Goal: Task Accomplishment & Management: Use online tool/utility

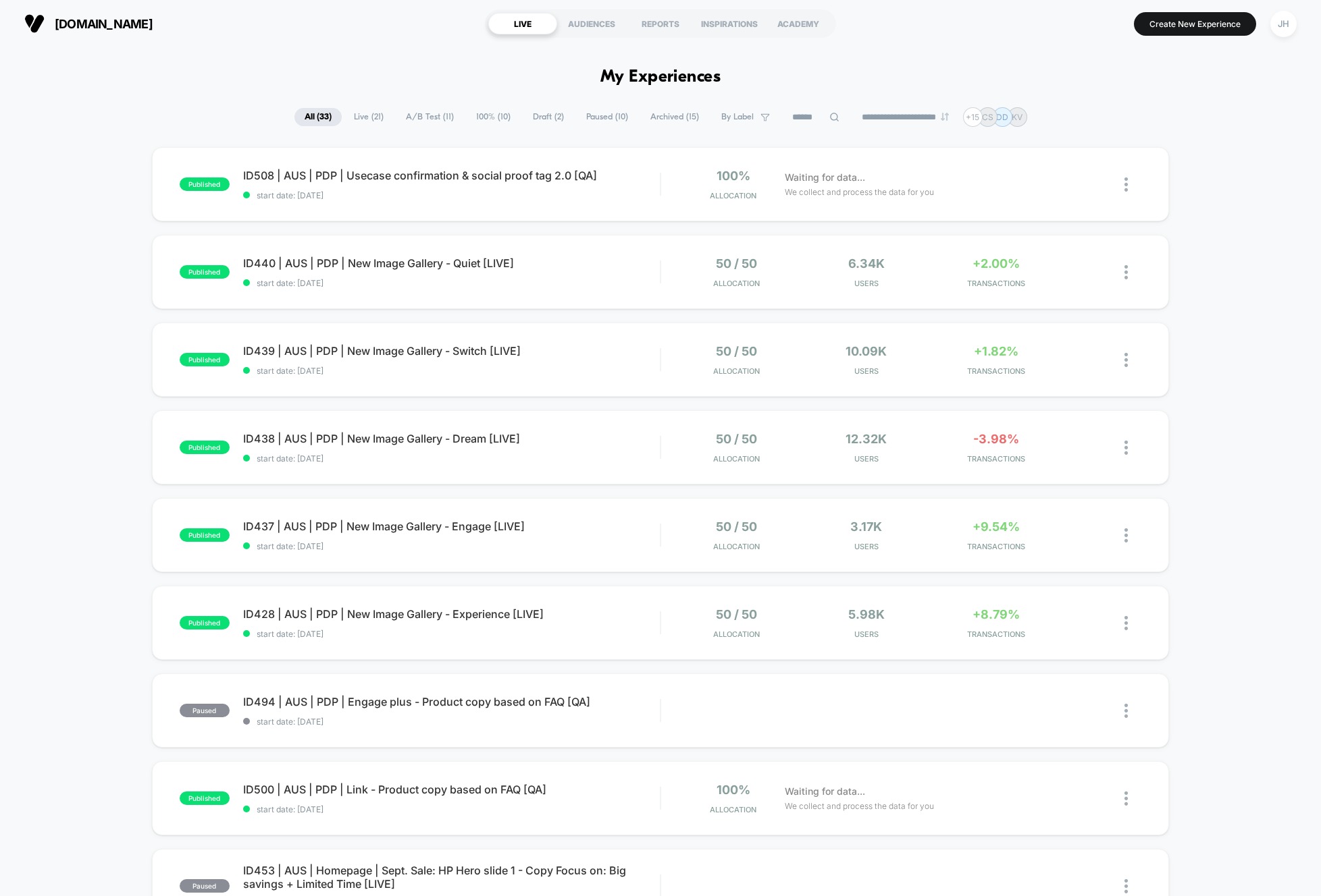
click at [96, 311] on div "published ID508 | AUS | PDP | Usecase confirmation & social proof tag 2.0 [QA] …" at bounding box center [660, 700] width 1321 height 1107
click at [1279, 26] on div "JH" at bounding box center [1282, 24] width 26 height 26
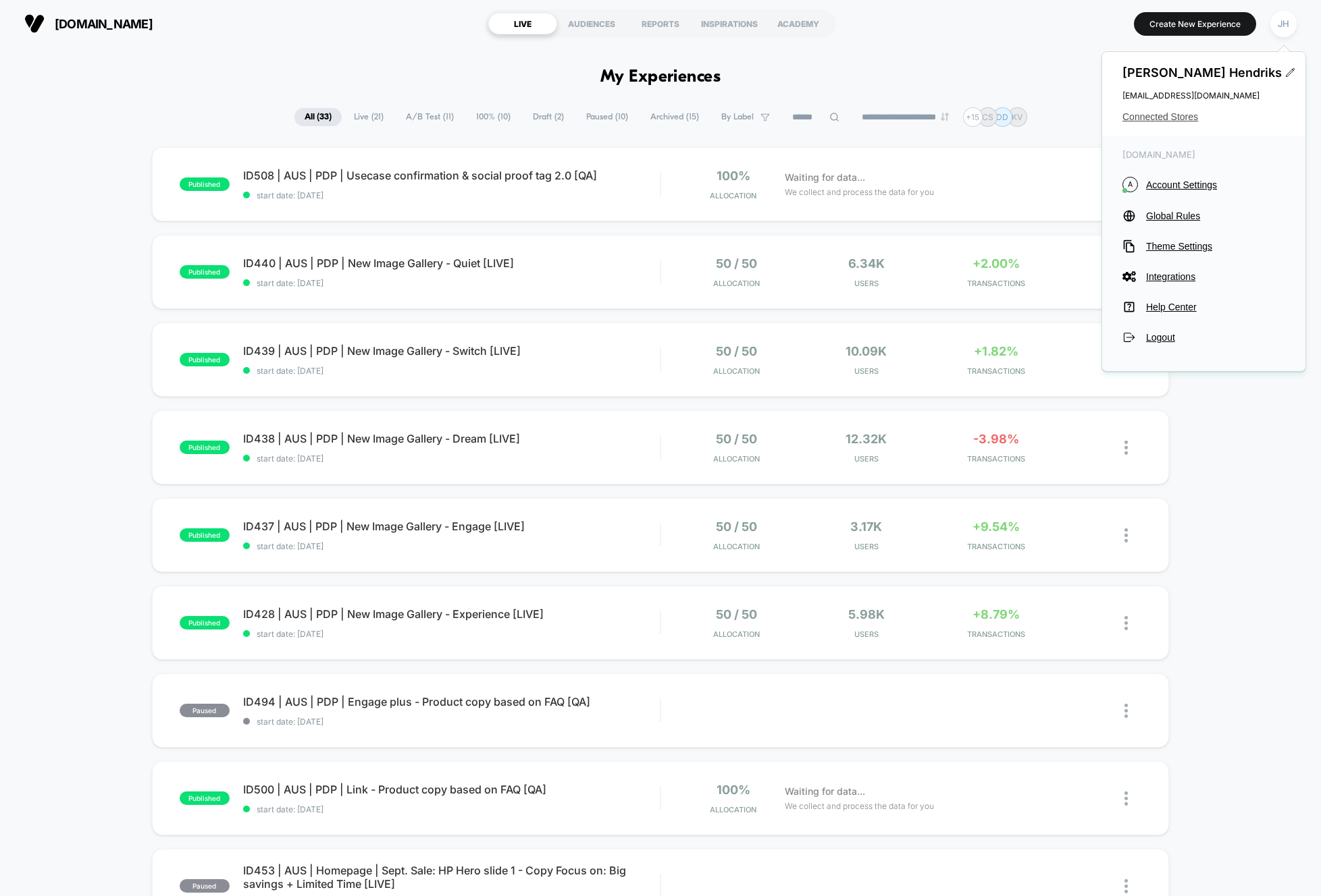
click at [1158, 114] on span "Connected Stores" at bounding box center [1203, 116] width 163 height 11
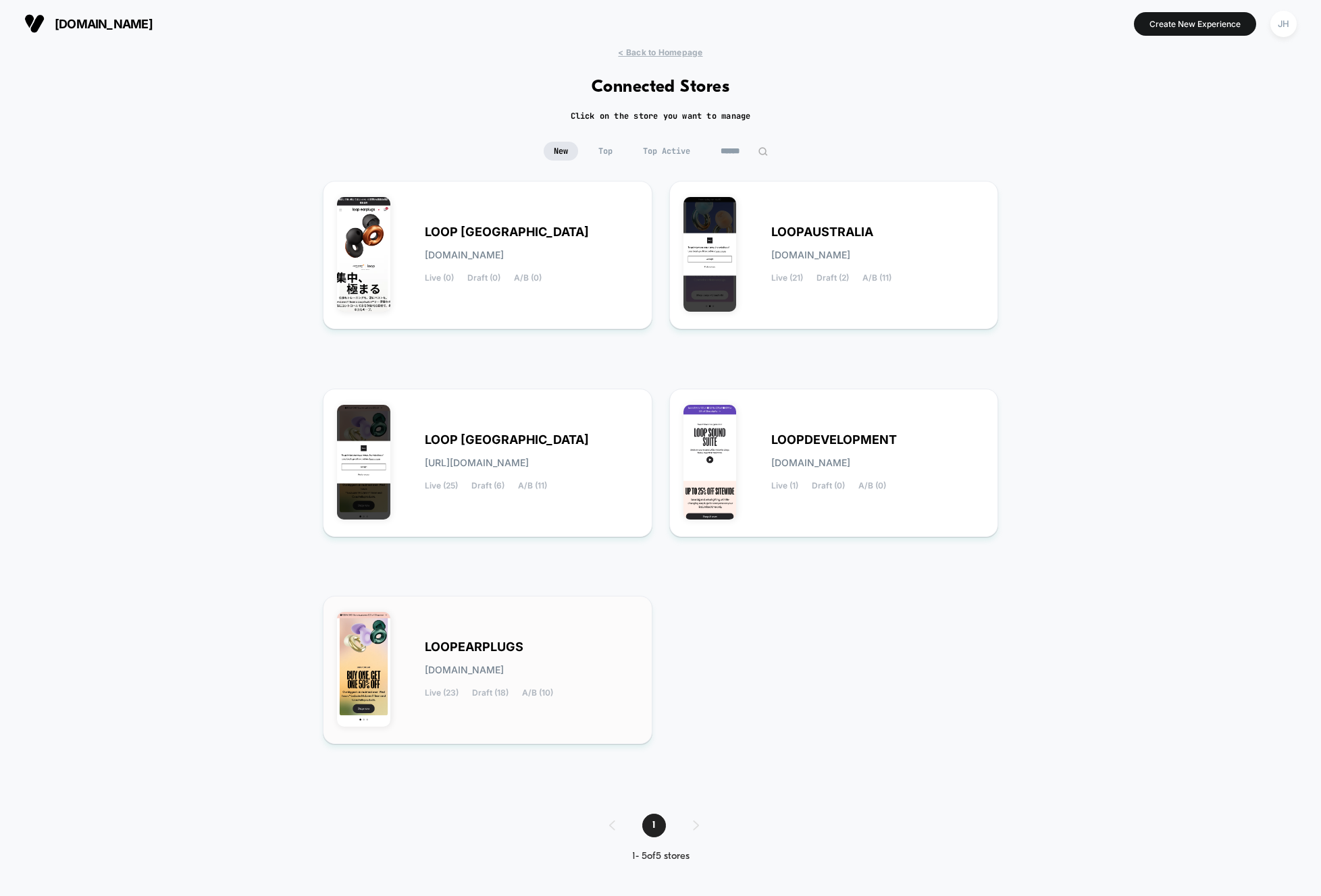
click at [477, 643] on span "LOOPEARPLUGS" at bounding box center [473, 647] width 99 height 10
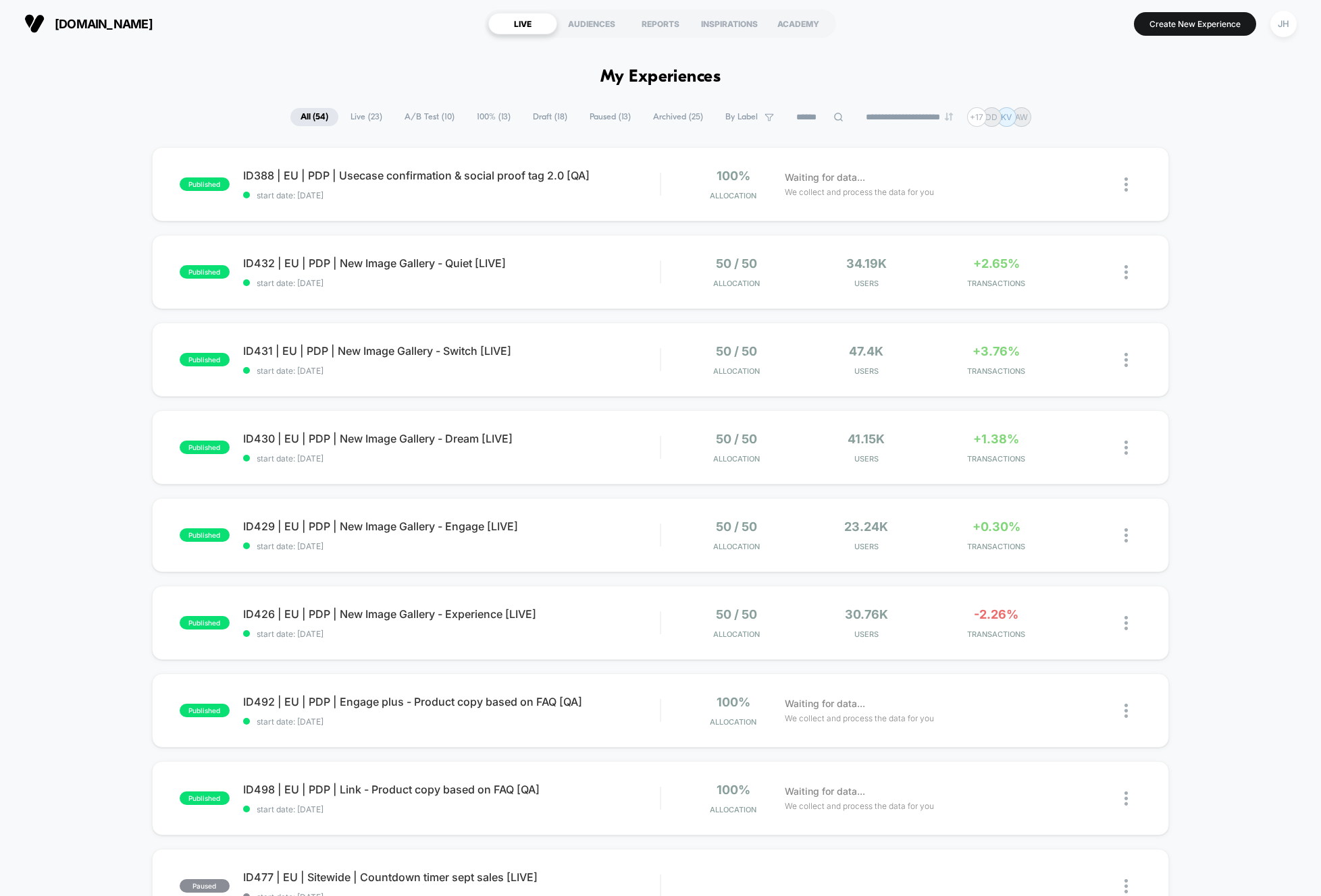
click at [79, 366] on div "published ID388 | EU | PDP | Usecase confirmation & social proof tag 2.0 [QA] s…" at bounding box center [660, 700] width 1321 height 1107
click at [104, 366] on div "published ID388 | EU | PDP | Usecase confirmation & social proof tag 2.0 [QA] s…" at bounding box center [660, 700] width 1321 height 1107
click at [377, 351] on span "ID431 | EU | PDP | New Image Gallery - Switch [LIVE] Click to edit experience d…" at bounding box center [451, 351] width 416 height 13
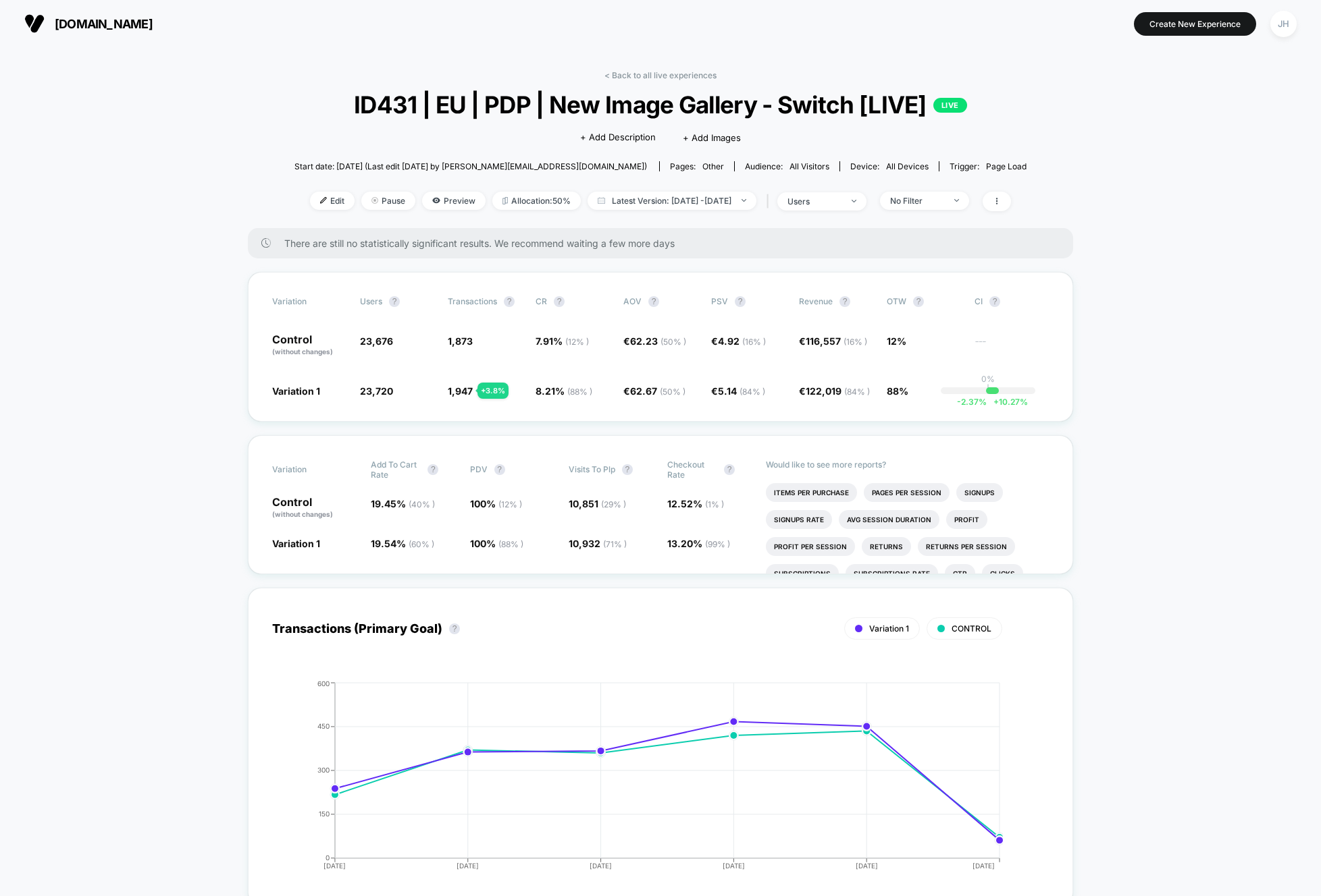
click at [428, 210] on div "Edit Pause Preview Allocation: 50% Latest Version: Sep 11, 2025 - Sep 16, 2025 …" at bounding box center [660, 201] width 732 height 19
click at [424, 200] on span "Preview" at bounding box center [454, 200] width 64 height 19
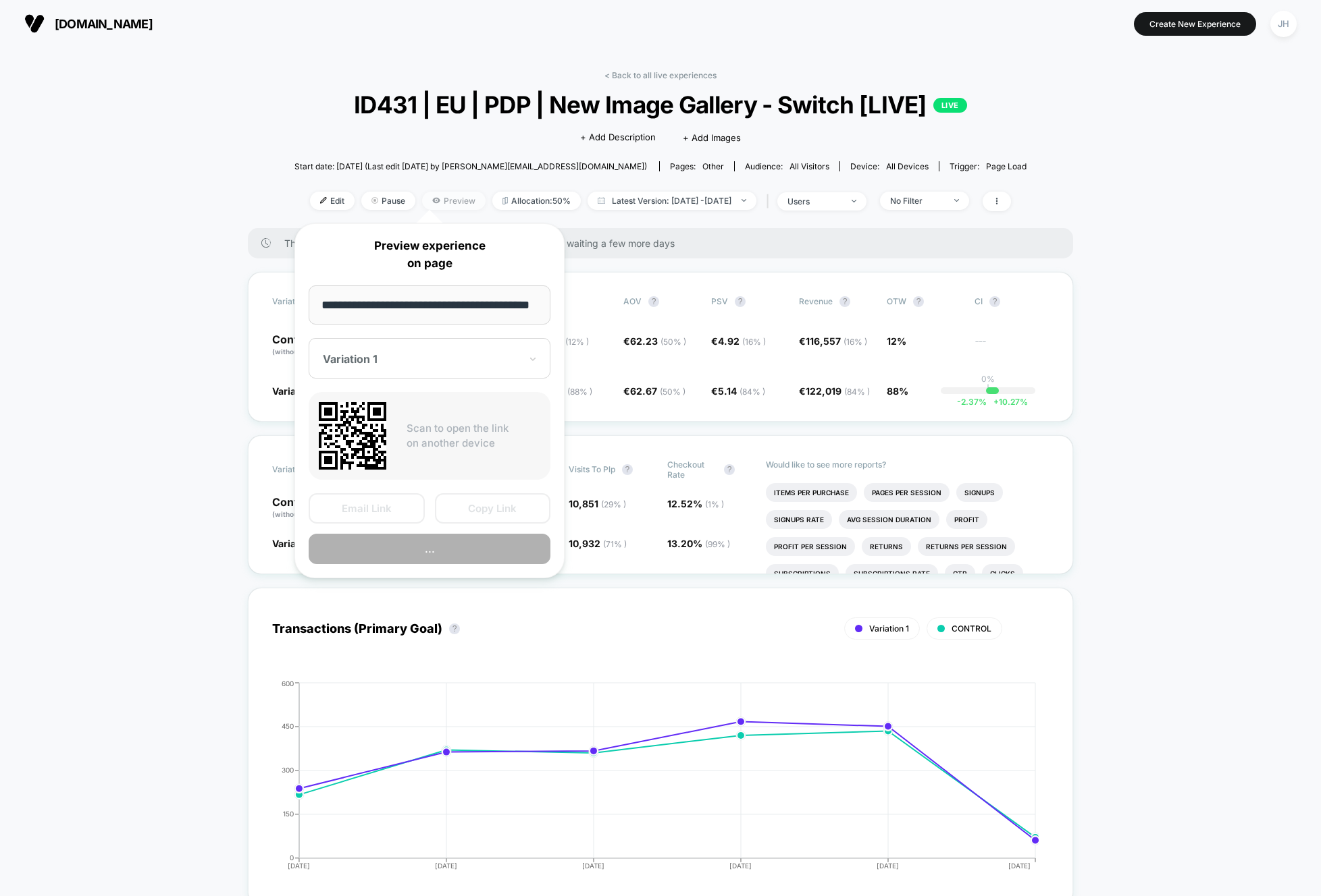
scroll to position [0, 33]
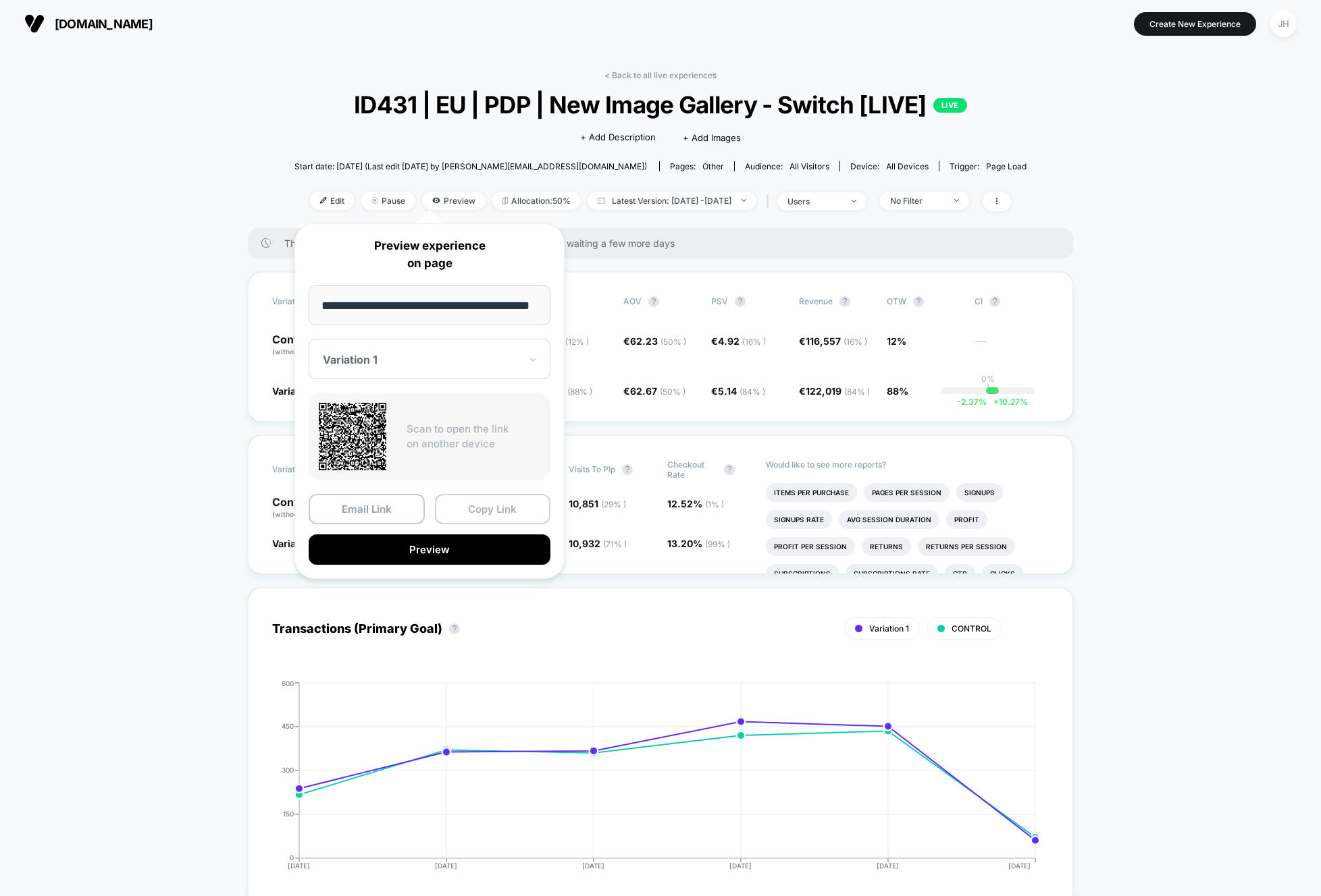
click at [462, 512] on button "Copy Link" at bounding box center [493, 509] width 116 height 30
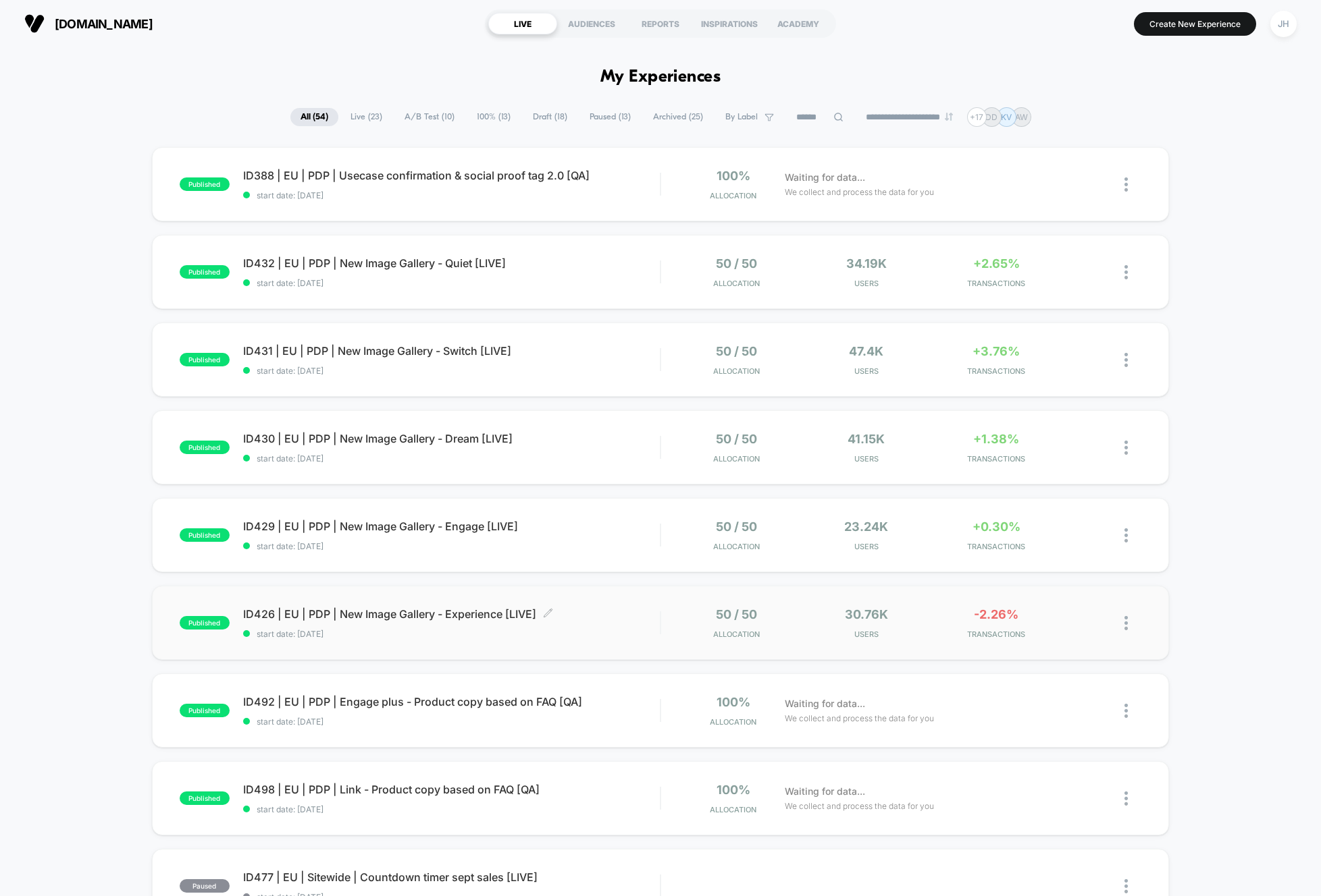
click at [465, 614] on span "ID426 | EU | PDP | New Image Gallery - Experience [LIVE] Click to edit experien…" at bounding box center [451, 614] width 416 height 13
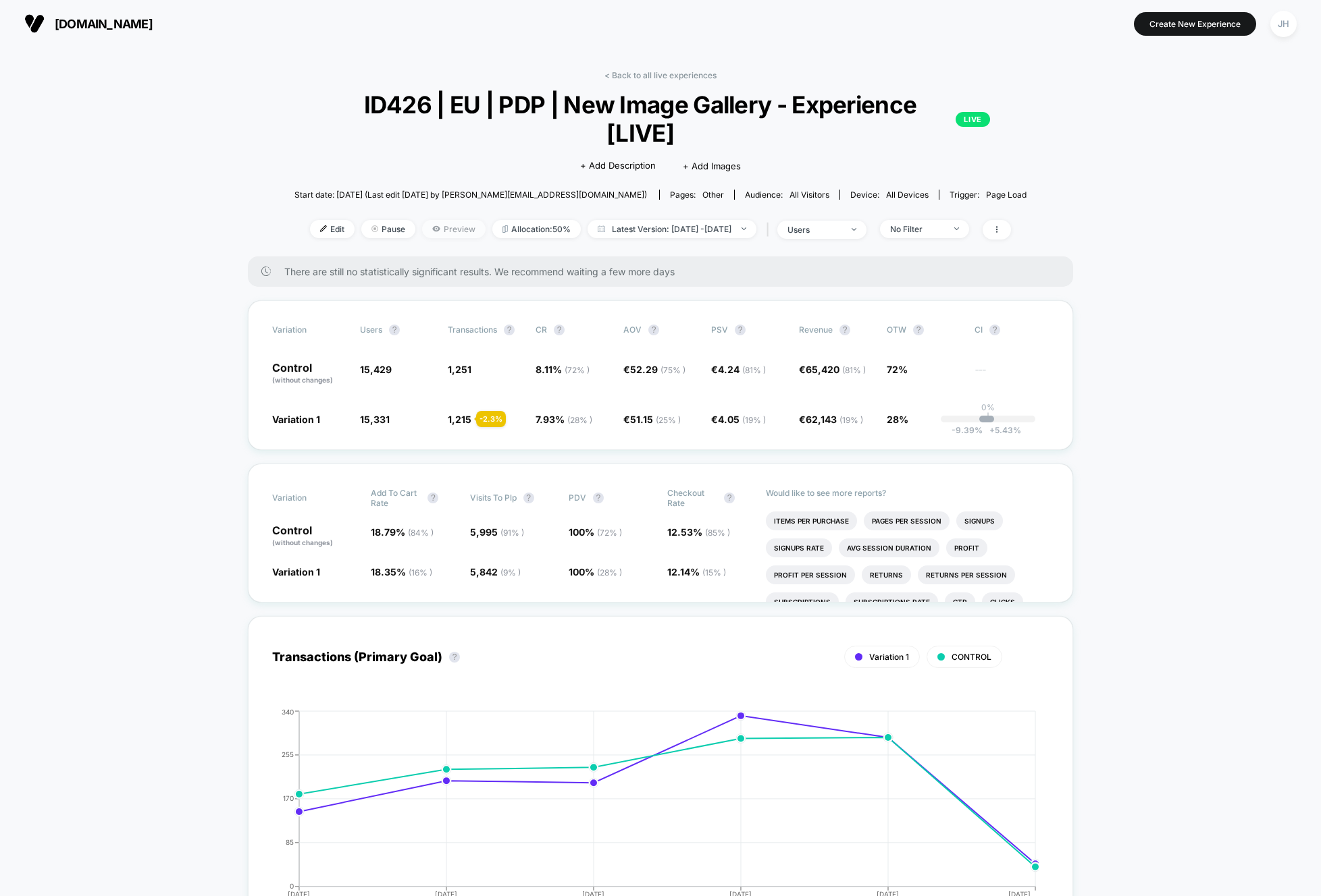
click at [422, 220] on span "Preview" at bounding box center [454, 229] width 64 height 19
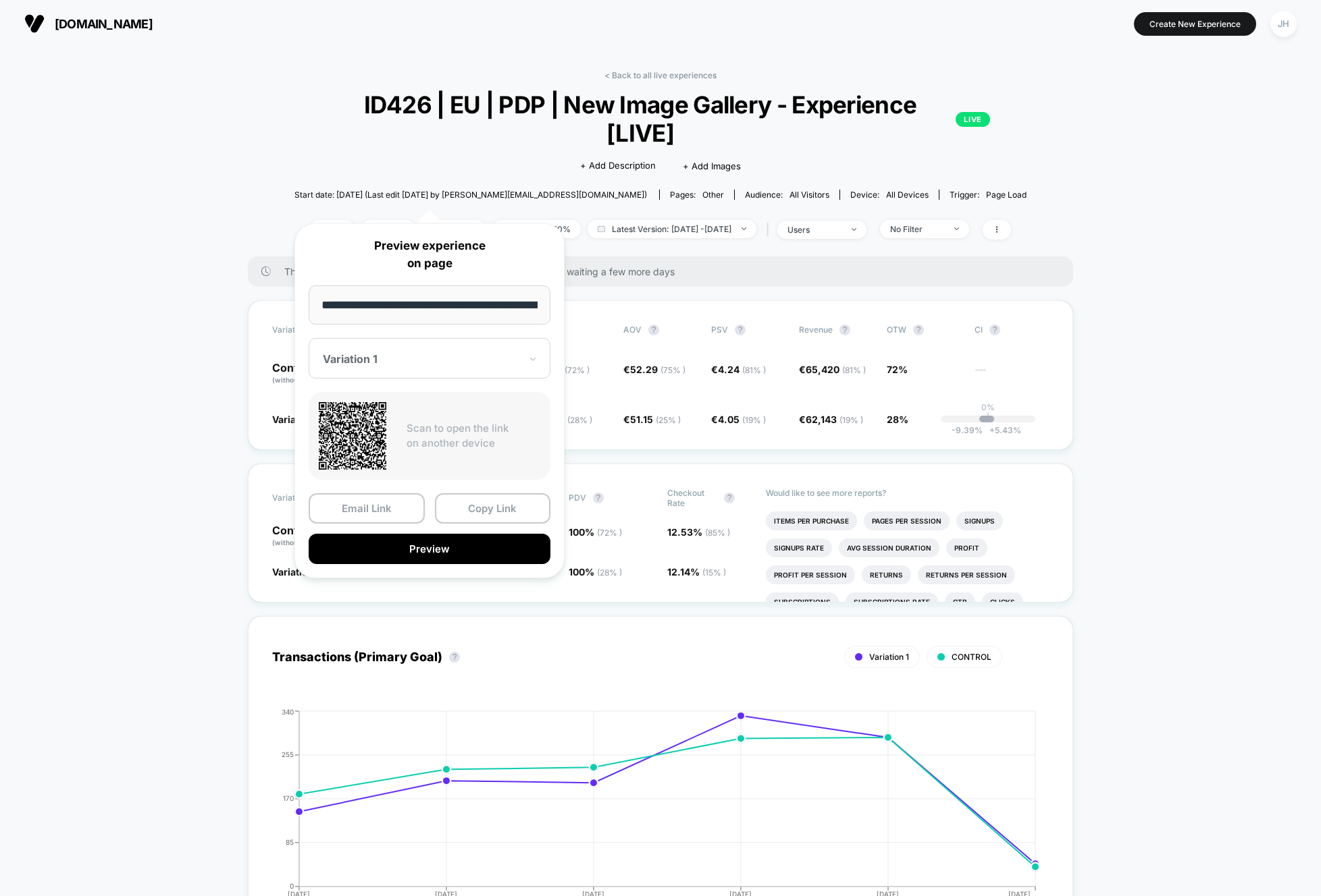
scroll to position [0, 58]
click at [480, 502] on button "Copy Link" at bounding box center [493, 509] width 116 height 30
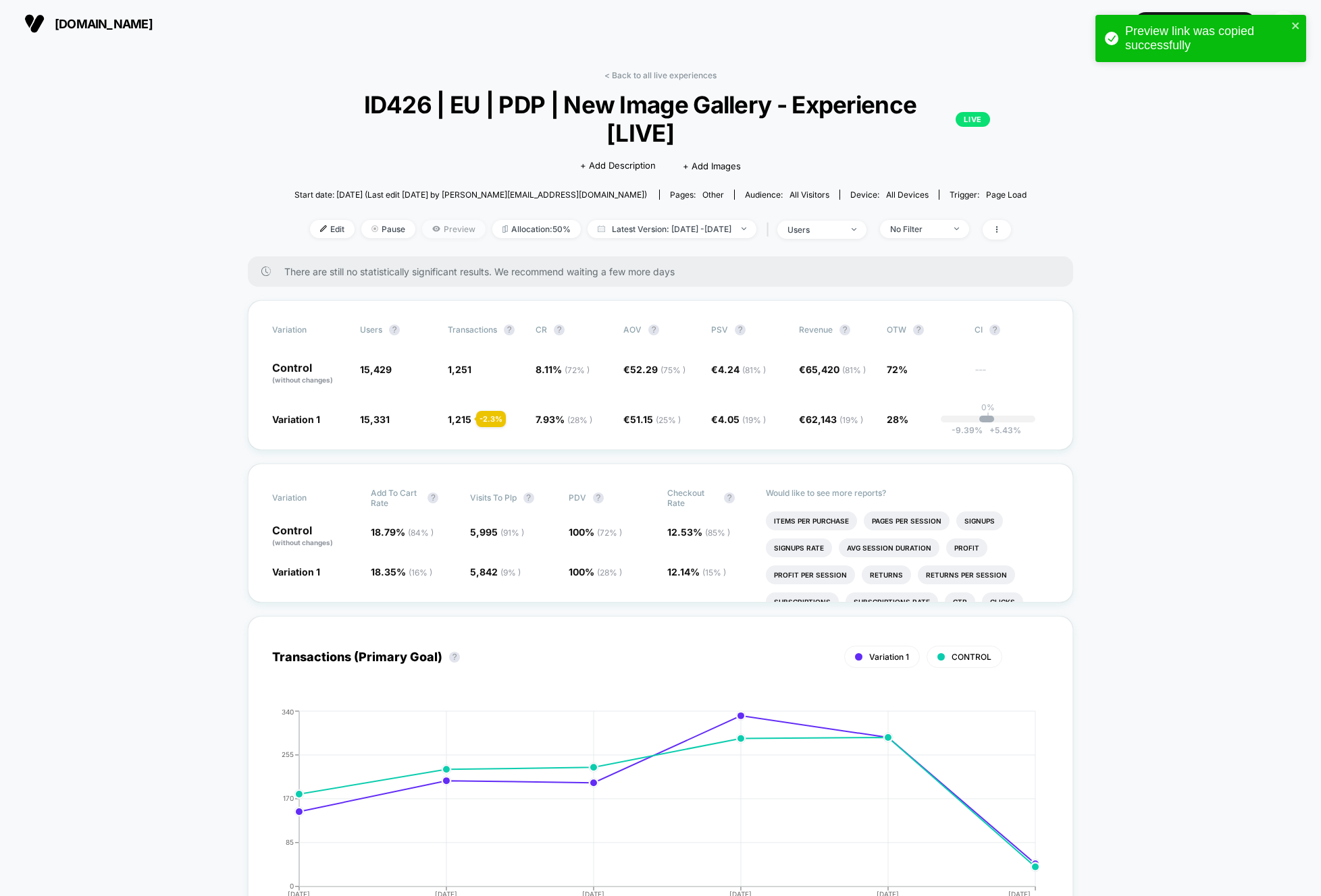
click at [440, 220] on span "Preview" at bounding box center [454, 229] width 64 height 19
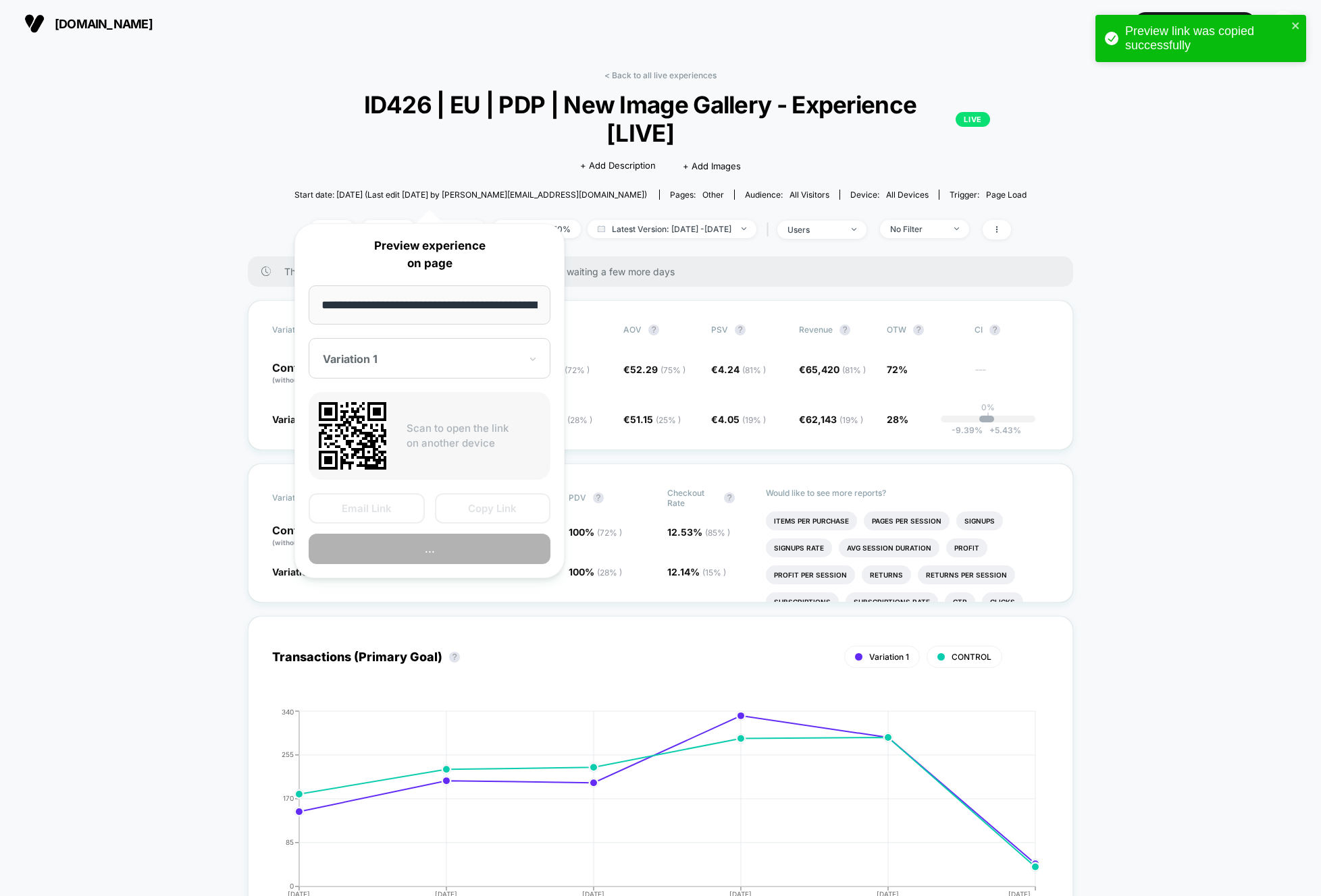
scroll to position [0, 58]
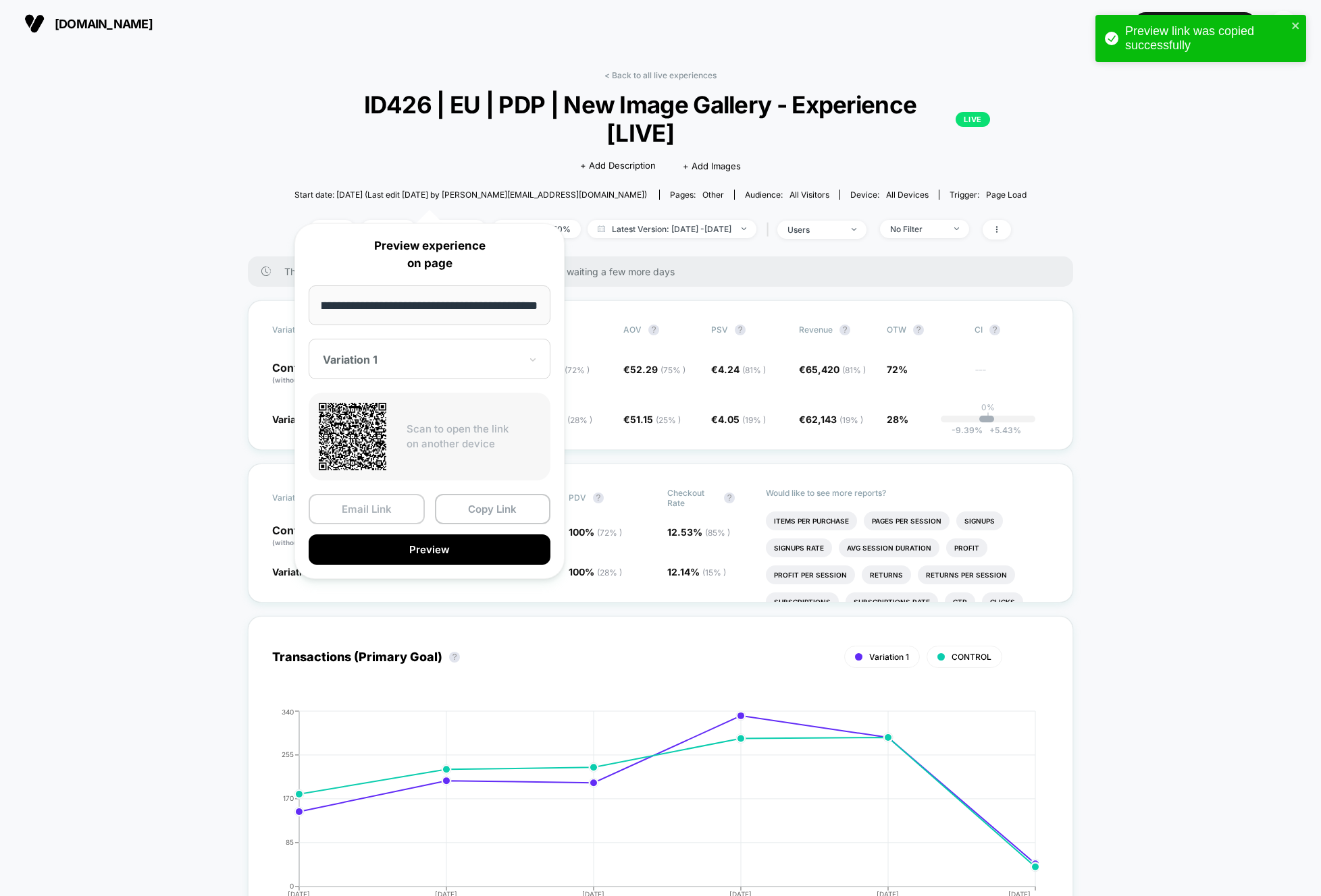
click at [367, 504] on button "Email Link" at bounding box center [367, 509] width 116 height 30
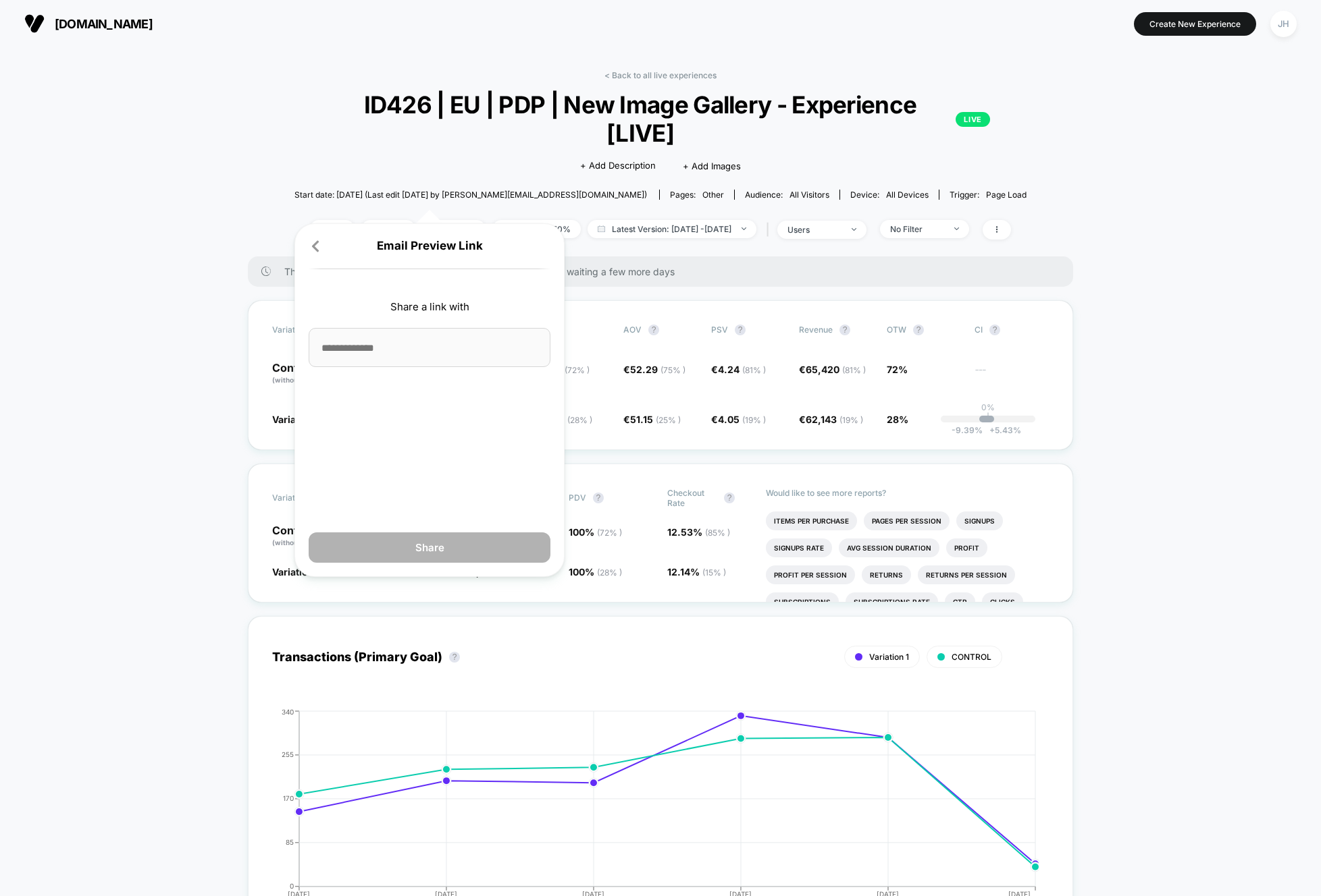
click at [312, 241] on icon at bounding box center [315, 246] width 13 height 13
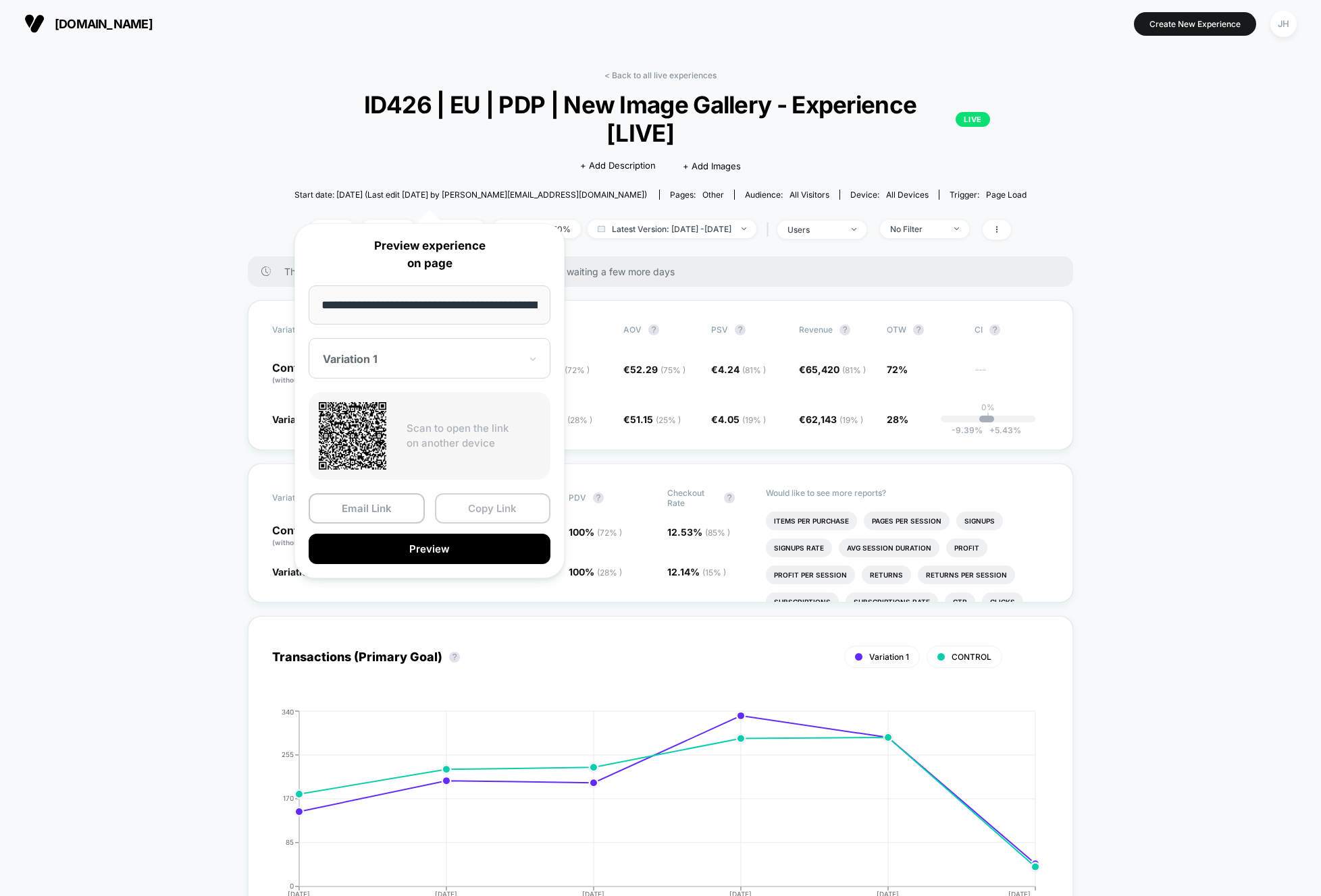
click at [471, 502] on button "Copy Link" at bounding box center [493, 508] width 116 height 30
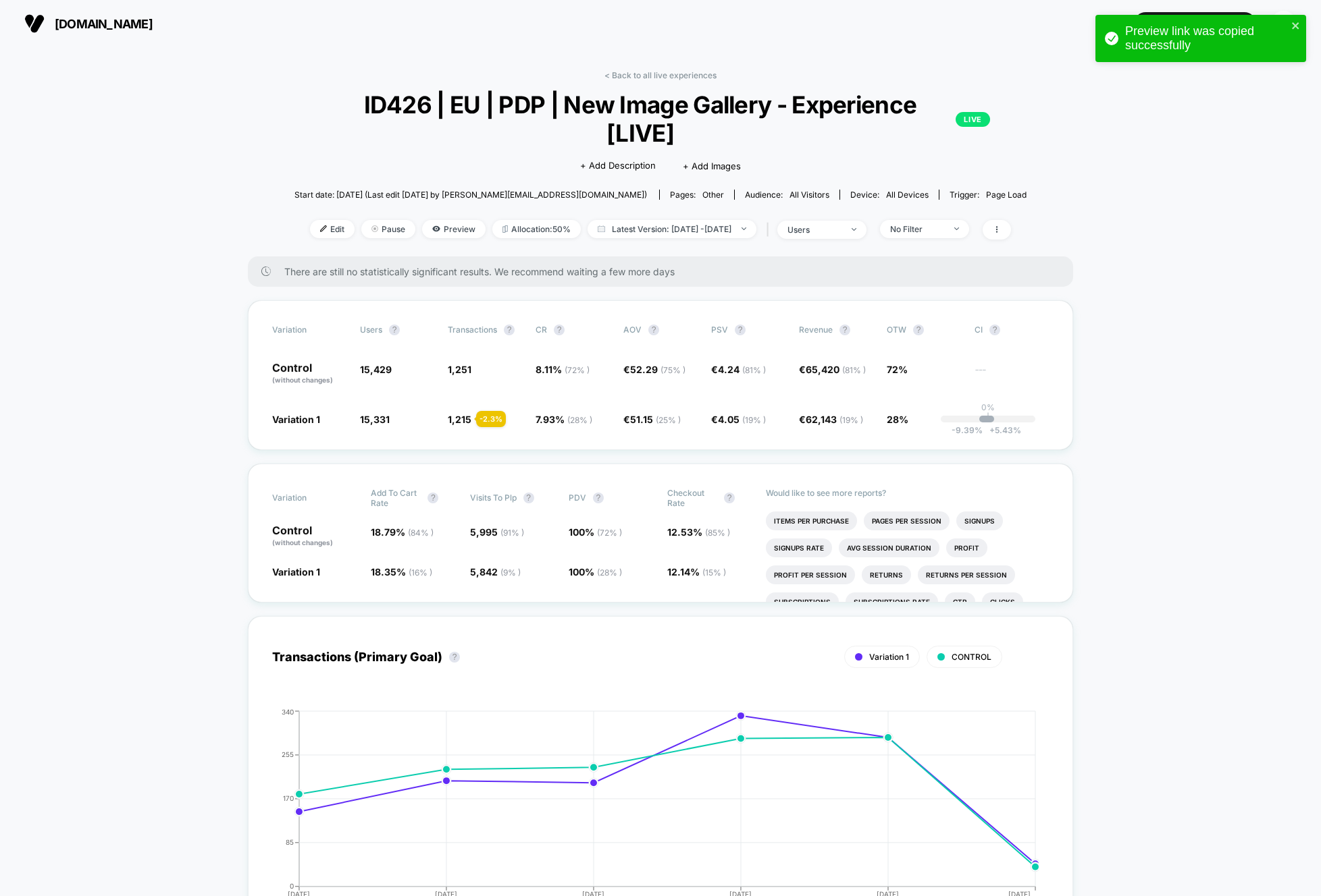
click at [432, 226] on icon at bounding box center [436, 228] width 7 height 5
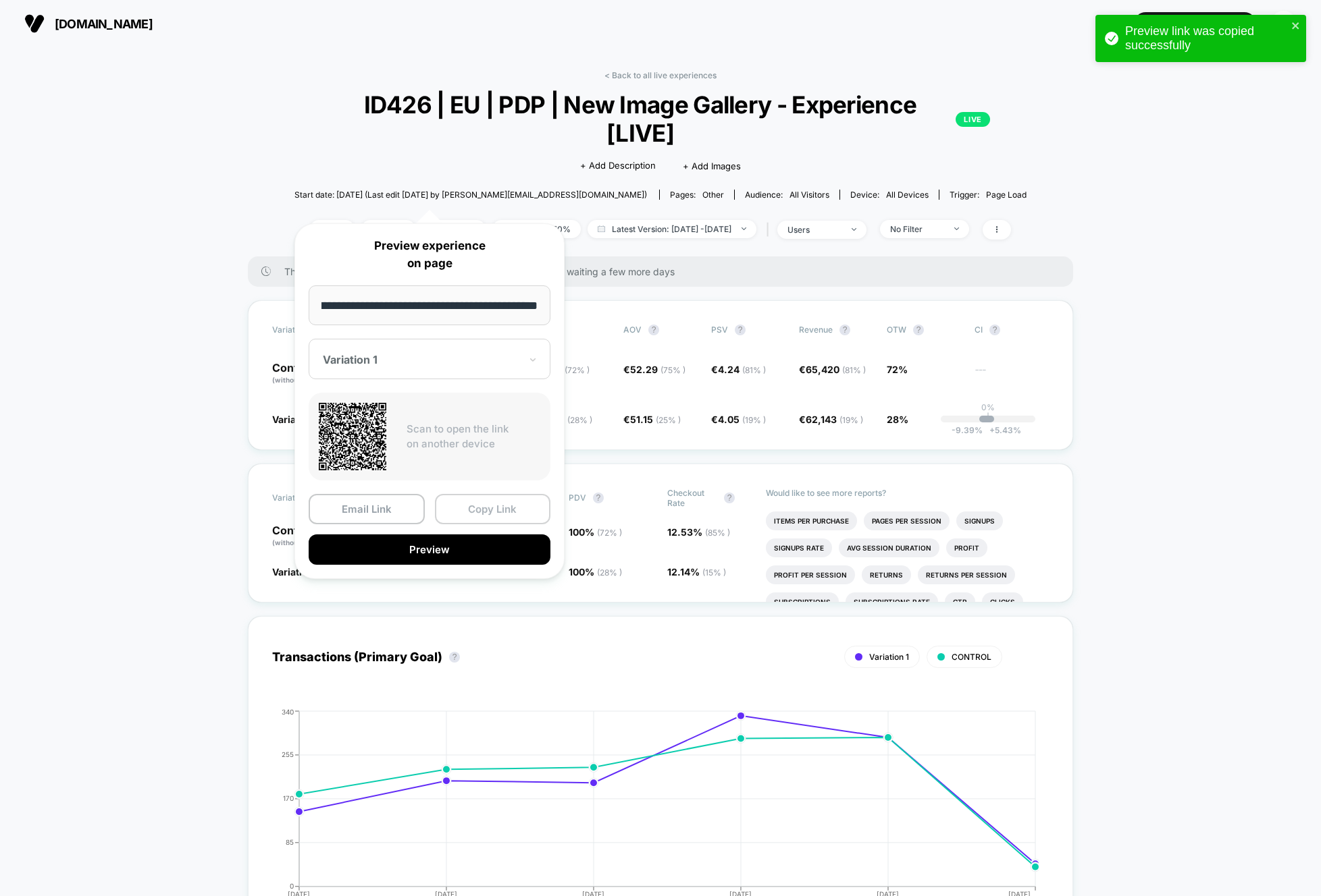
click at [470, 518] on button "Copy Link" at bounding box center [493, 509] width 116 height 30
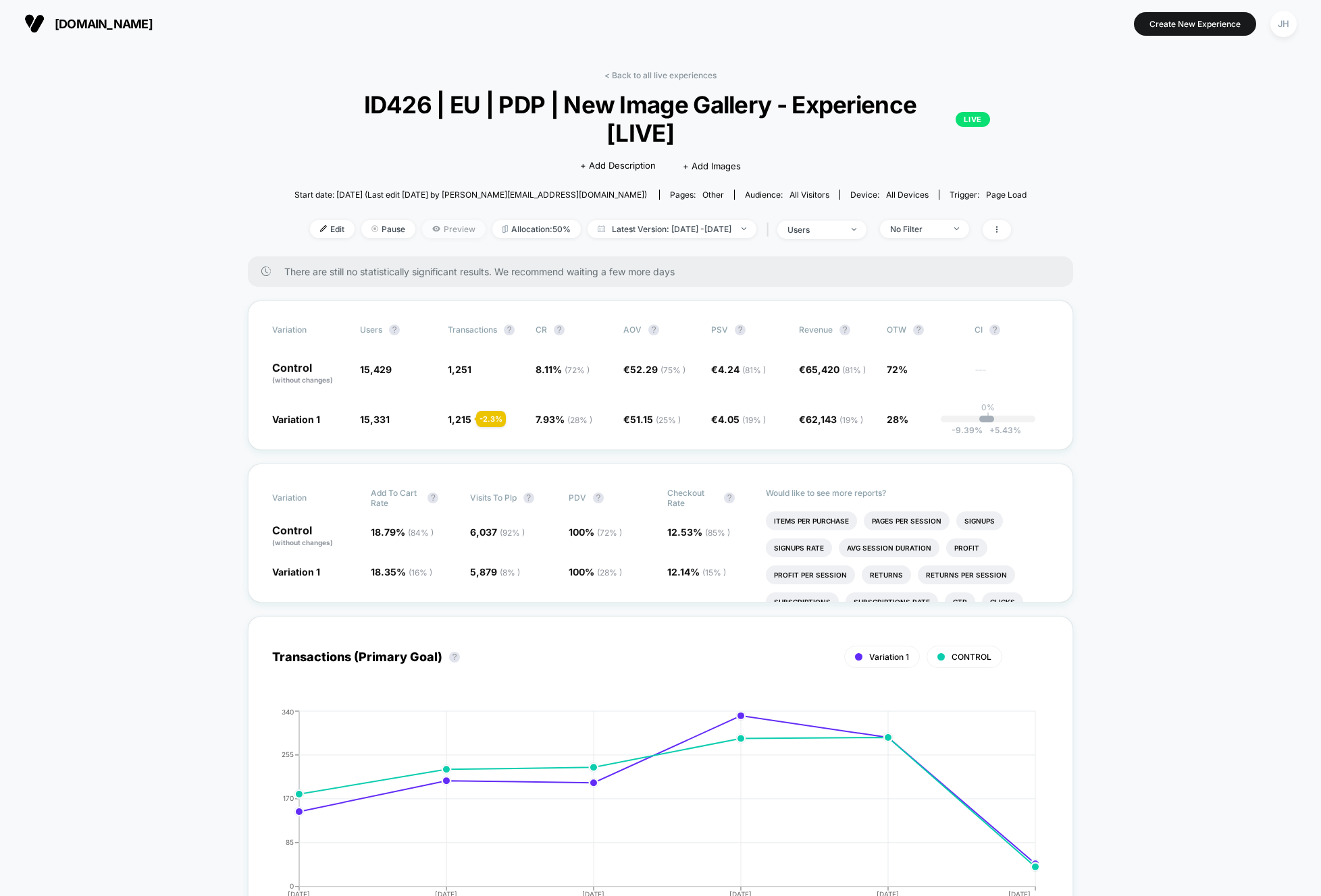
click at [432, 225] on icon at bounding box center [436, 228] width 8 height 8
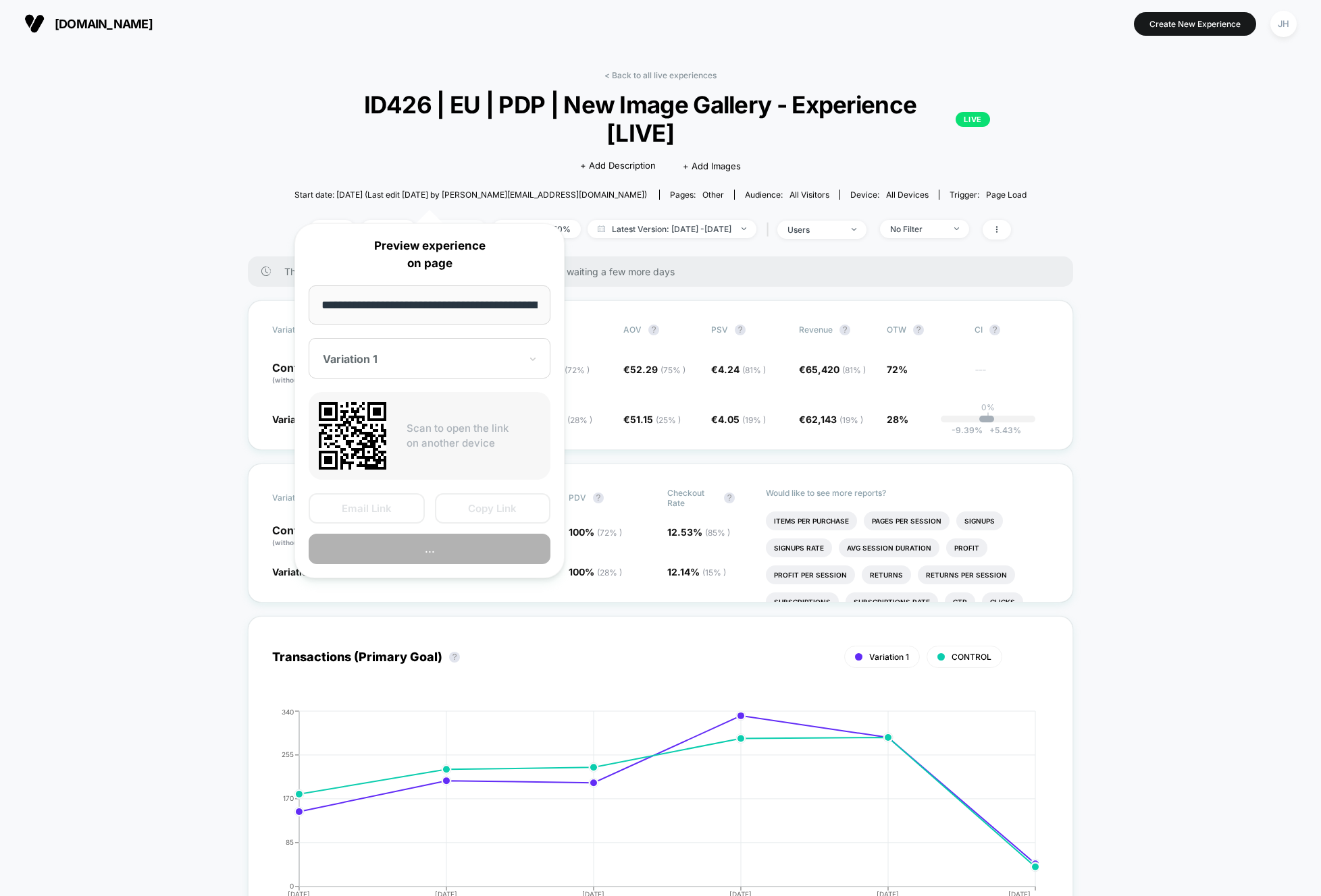
scroll to position [0, 58]
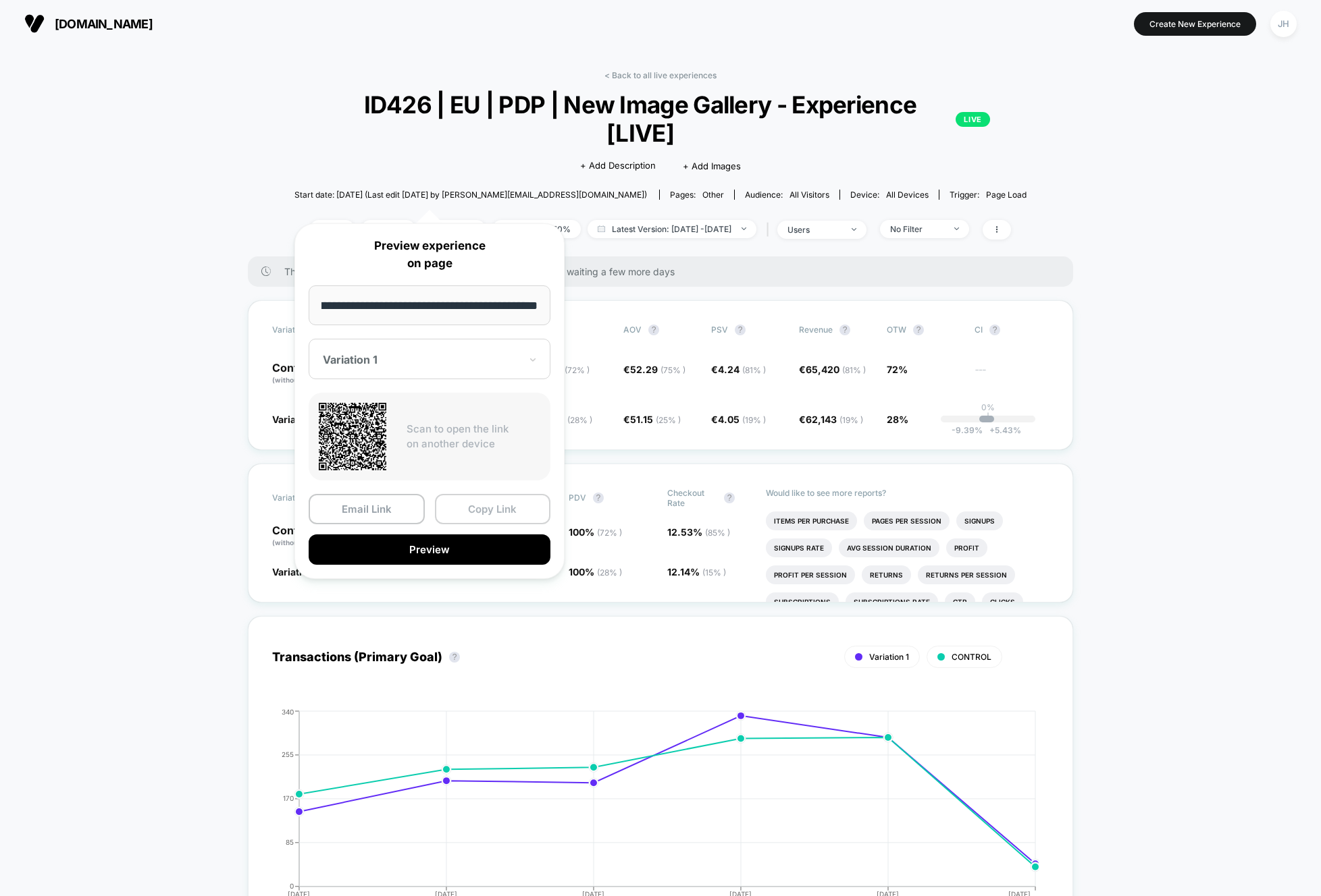
click at [460, 505] on button "Copy Link" at bounding box center [493, 509] width 116 height 30
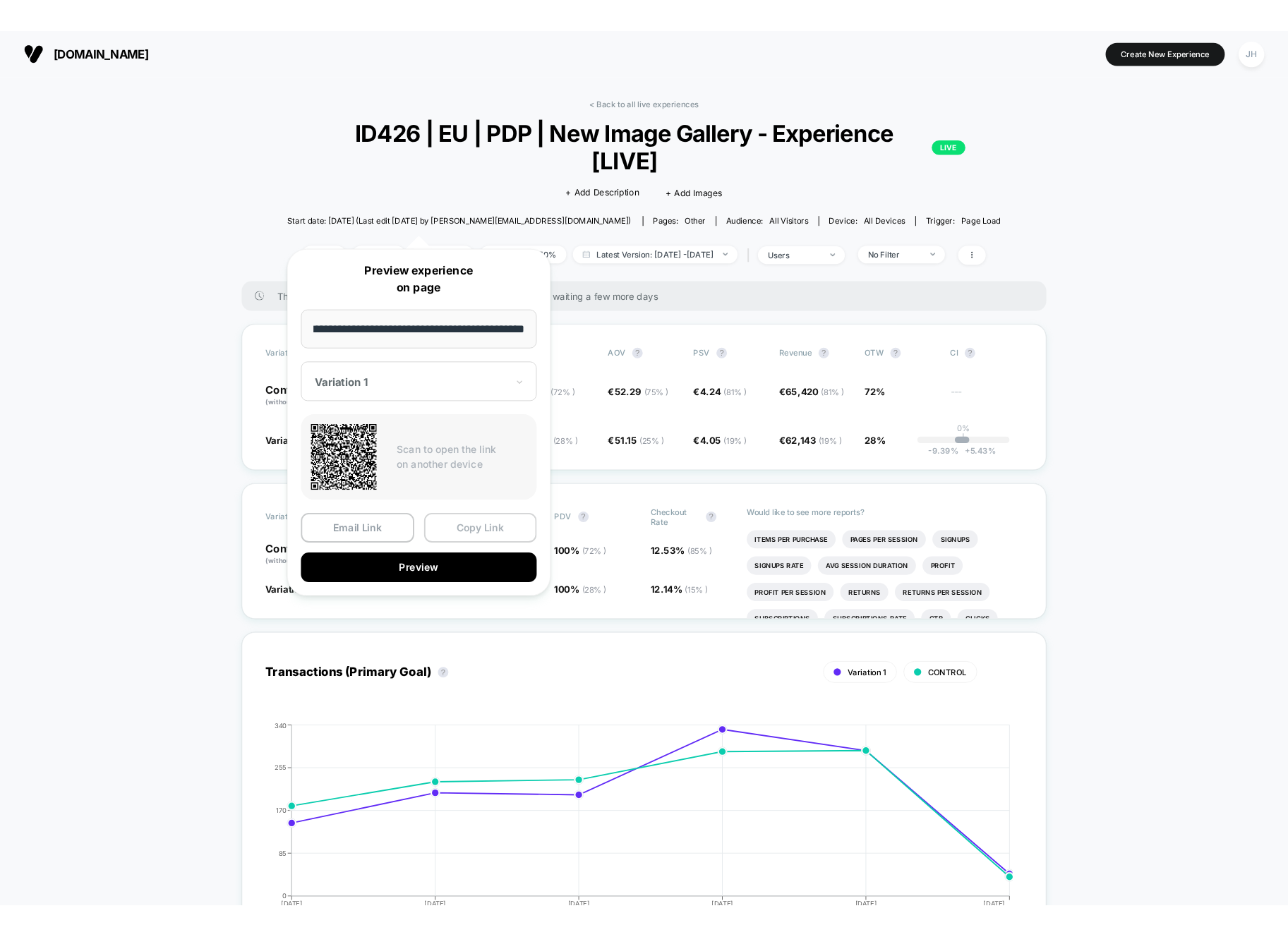
scroll to position [0, 0]
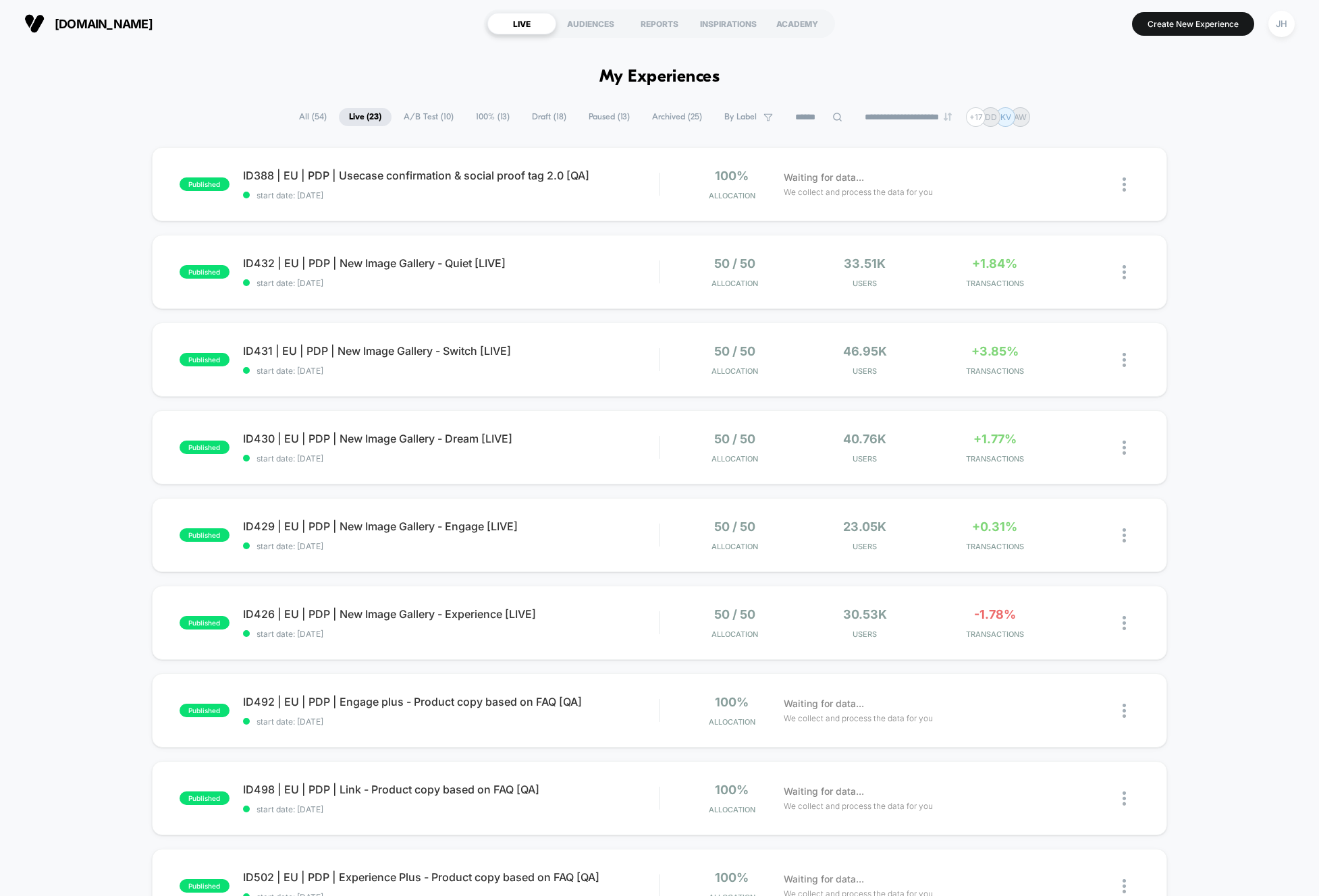
scroll to position [1, 0]
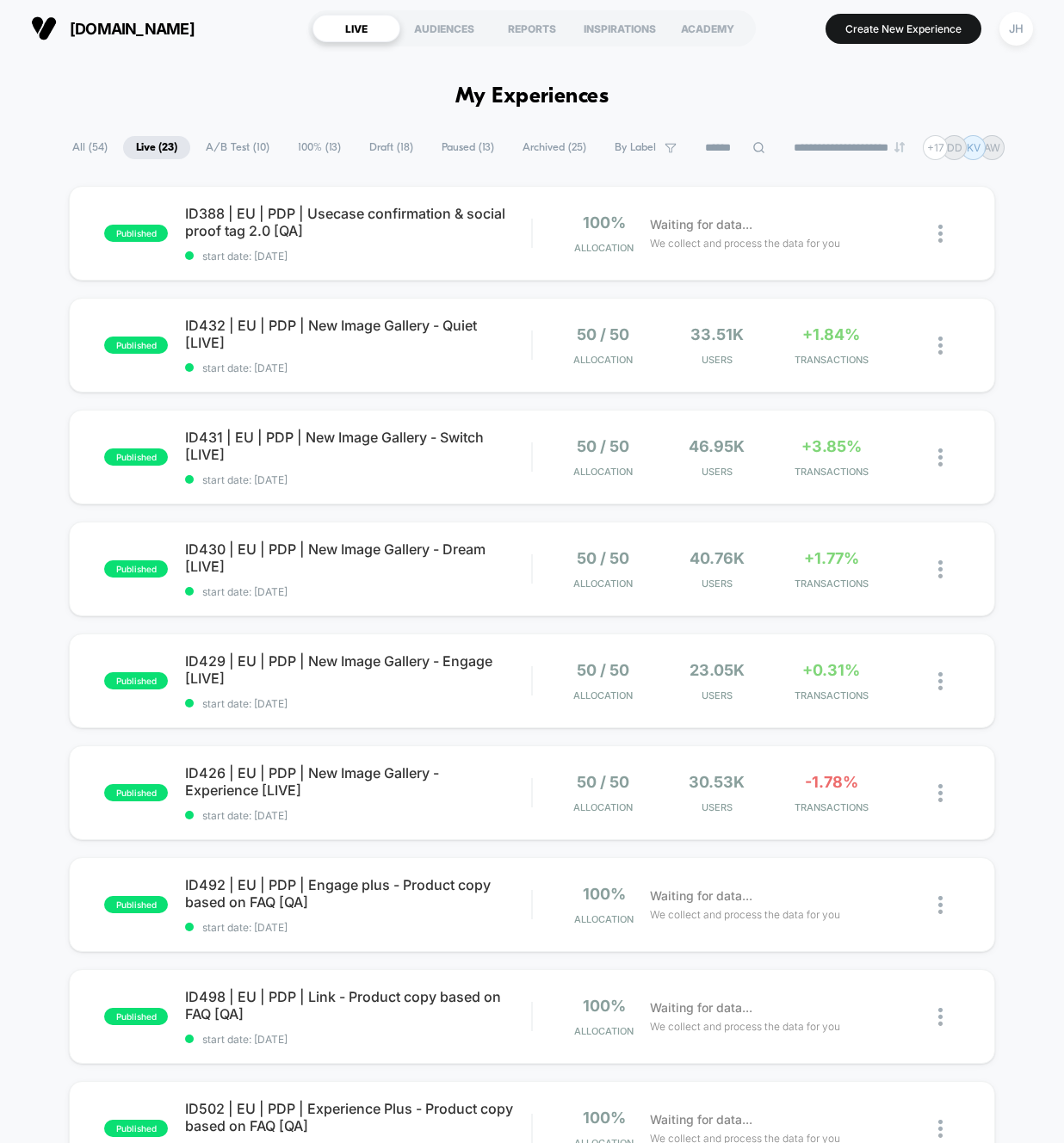
click at [1029, 444] on div "published ID388 | EU | PDP | Usecase confirmation & social proof tag 2.0 [QA] s…" at bounding box center [532, 892] width 1064 height 1412
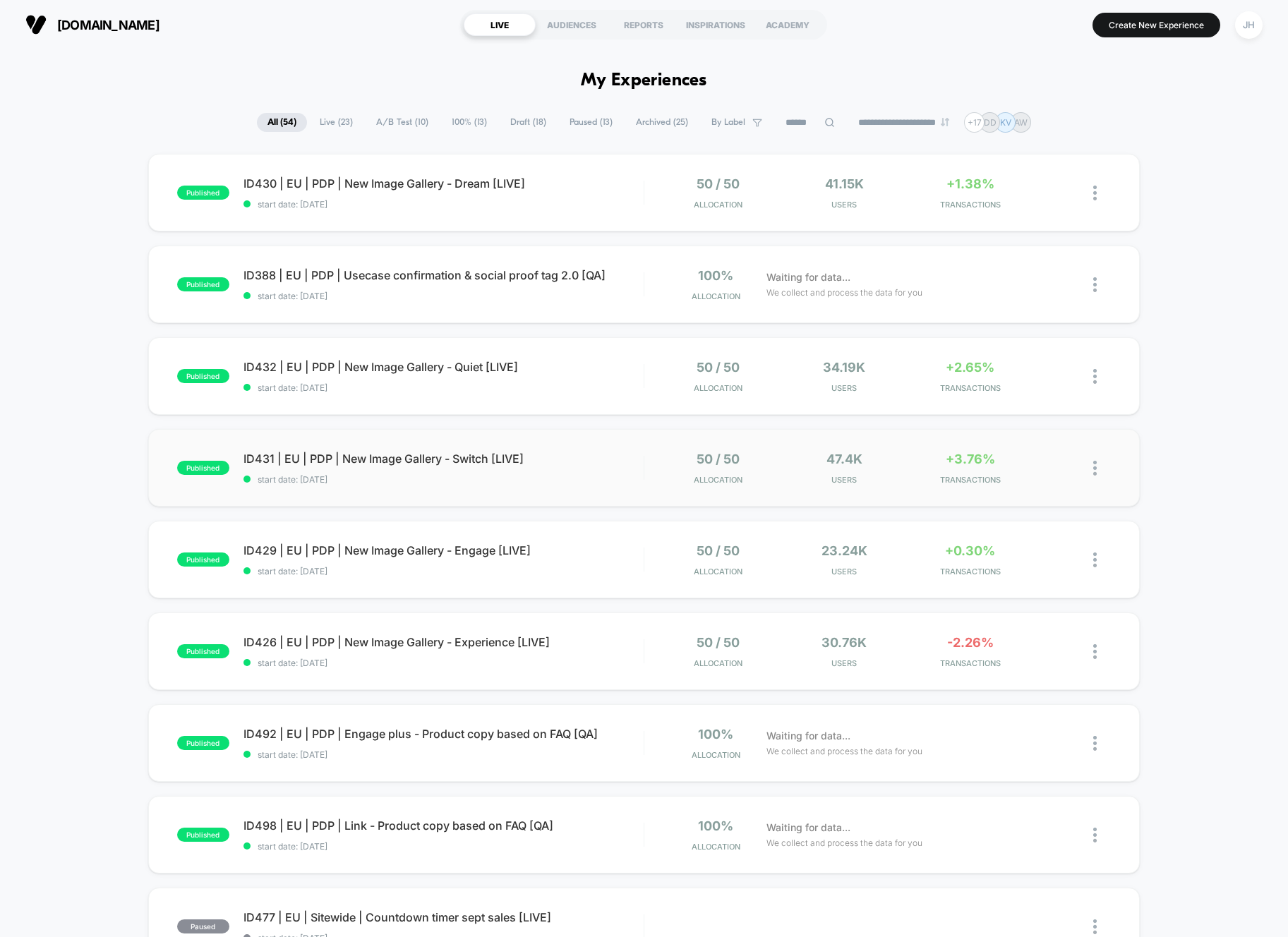
scroll to position [16, 0]
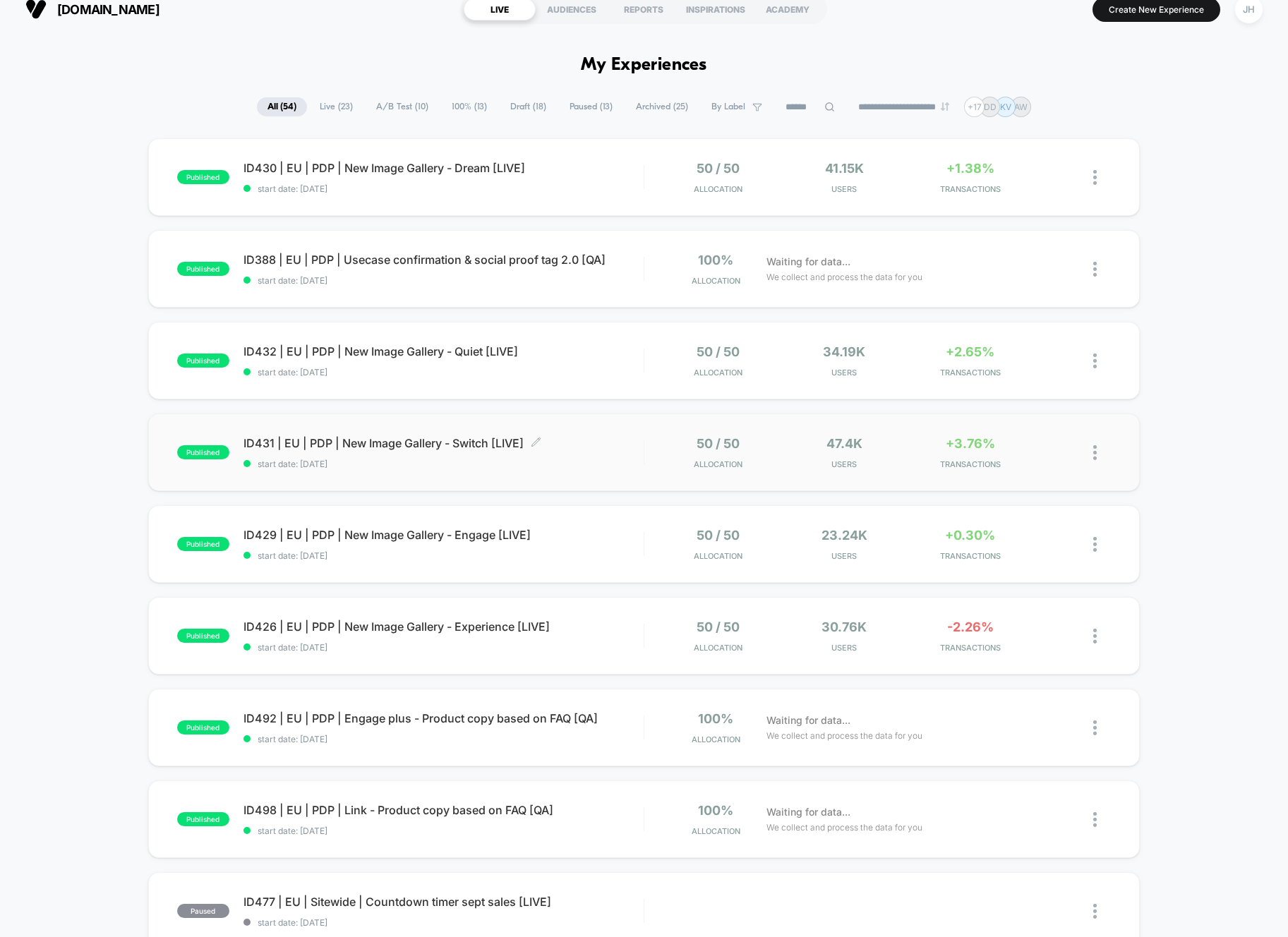
click at [380, 446] on span "ID431 | EU | PDP | New Image Gallery - Switch [LIVE] Click to edit experience d…" at bounding box center [444, 443] width 400 height 14
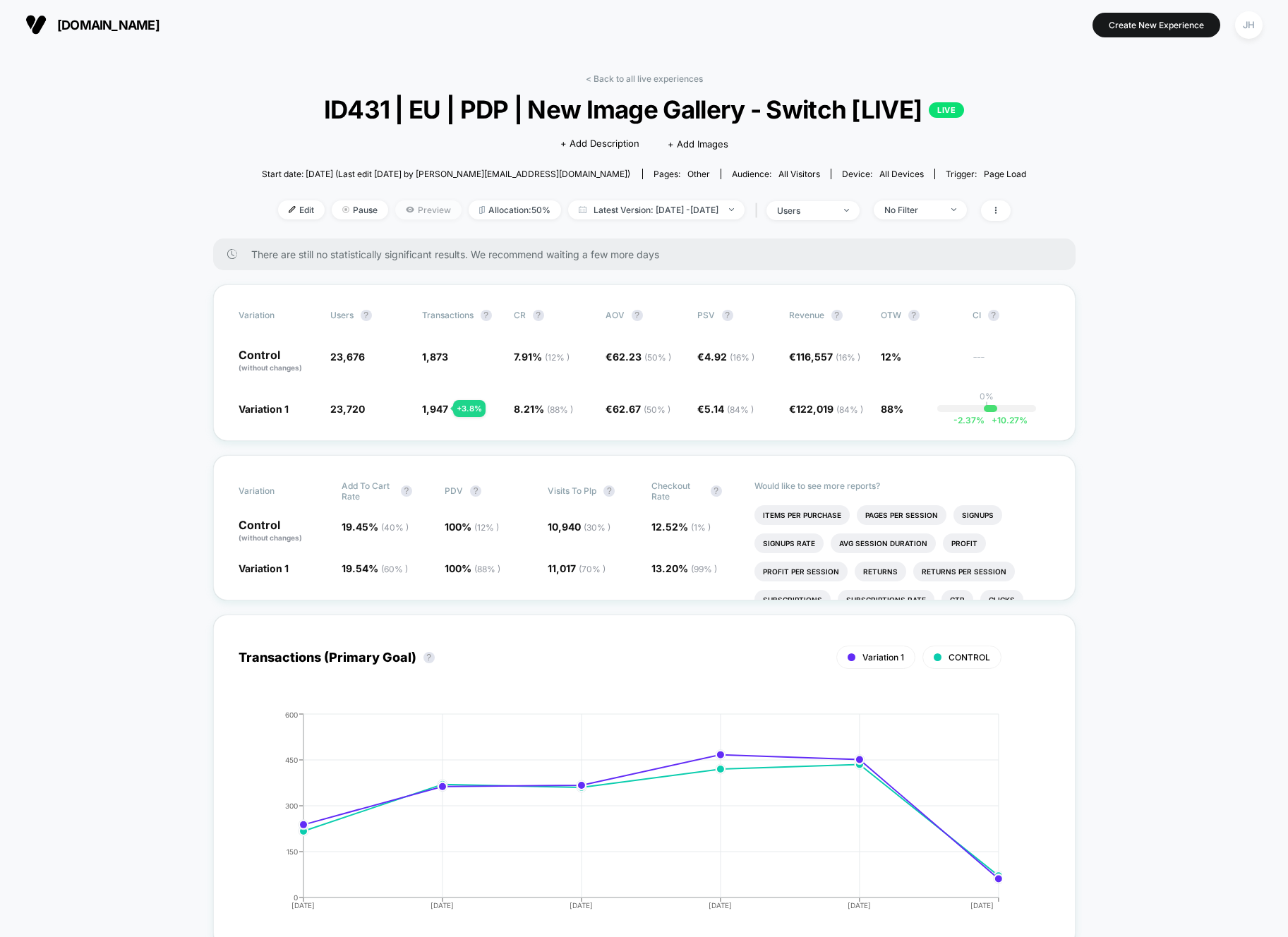
click at [403, 219] on span "Preview" at bounding box center [428, 209] width 67 height 19
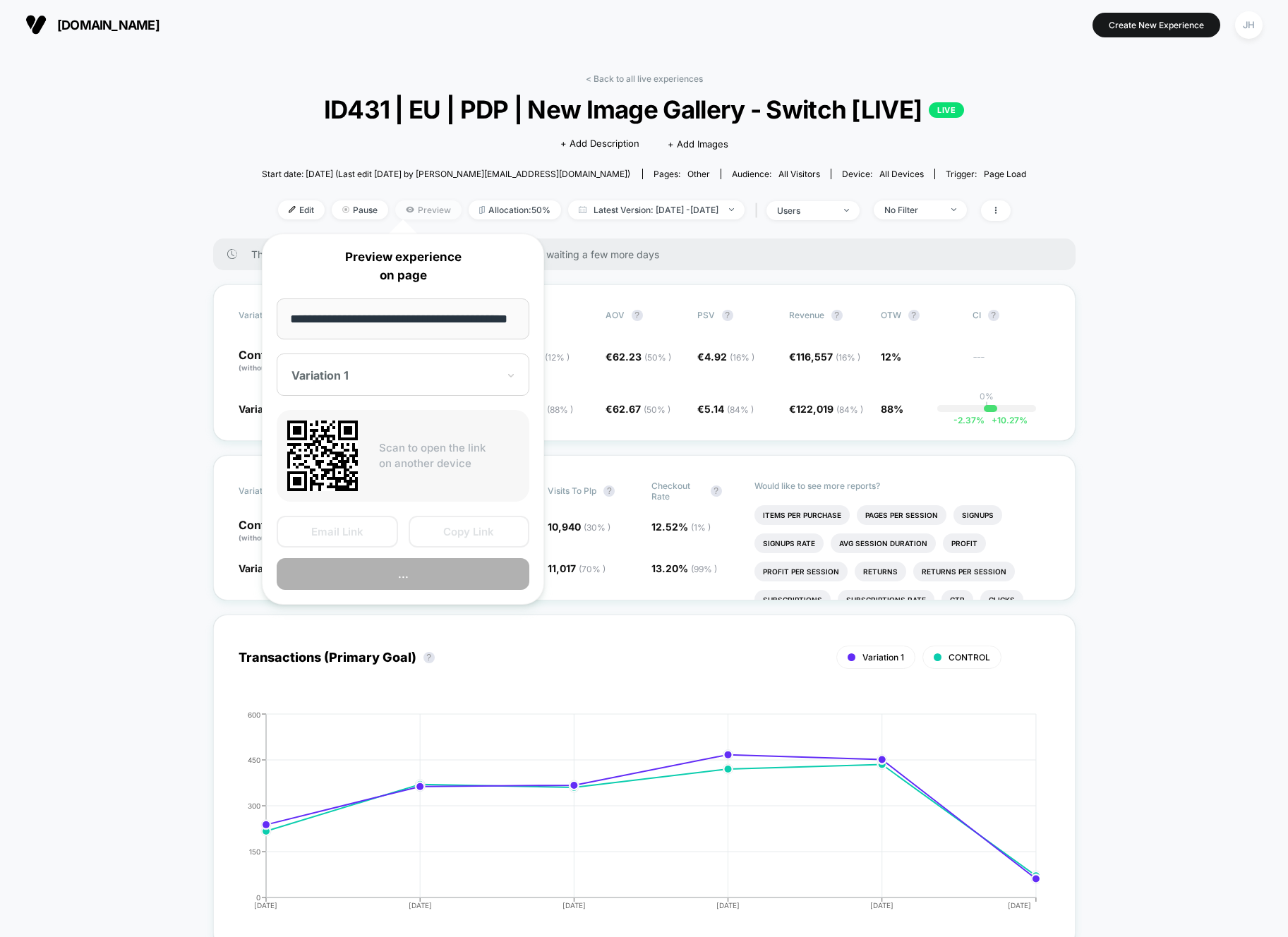
scroll to position [0, 34]
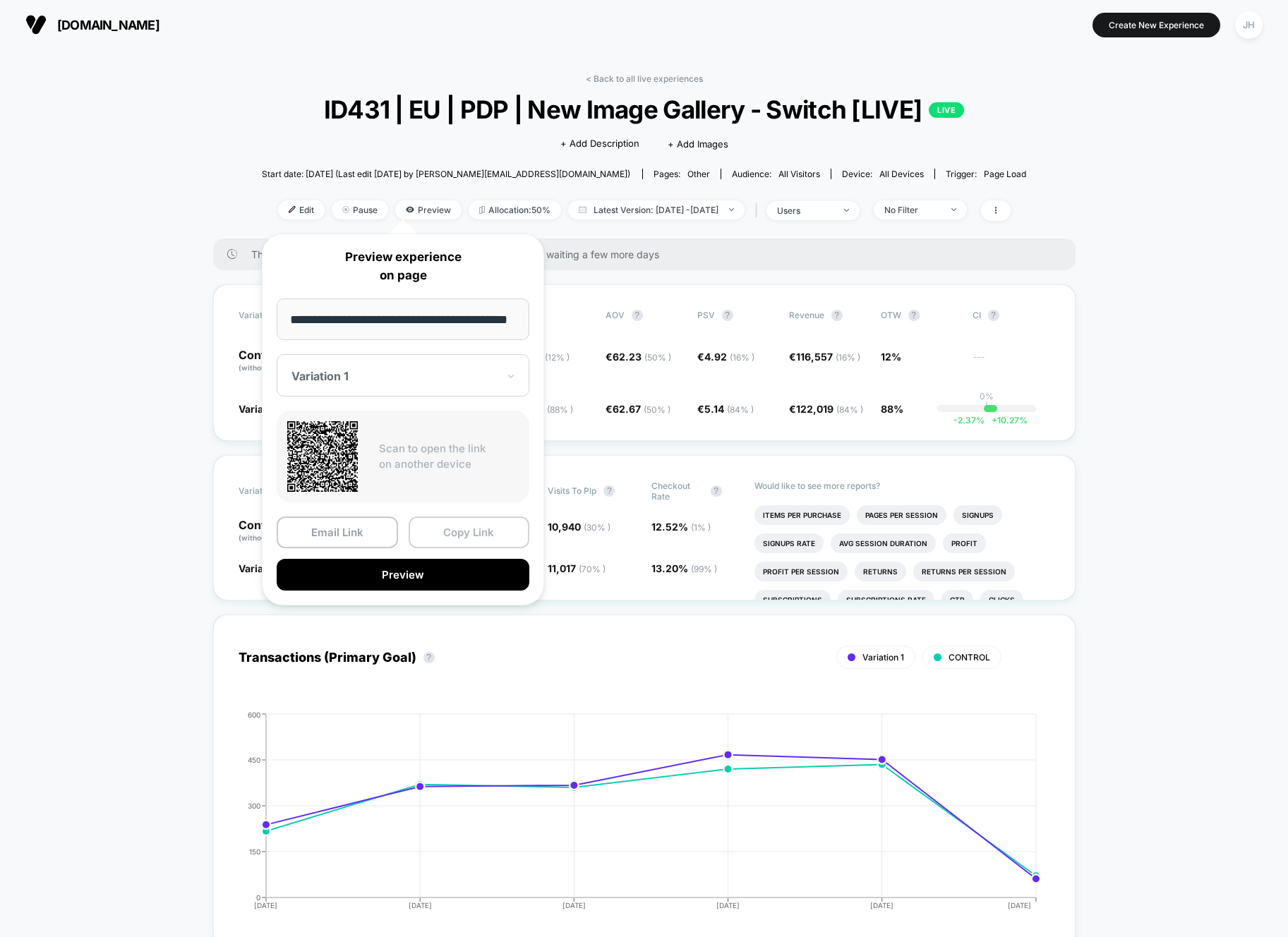
click at [457, 537] on button "Copy Link" at bounding box center [469, 532] width 121 height 32
